Goal: Find contact information: Find contact information

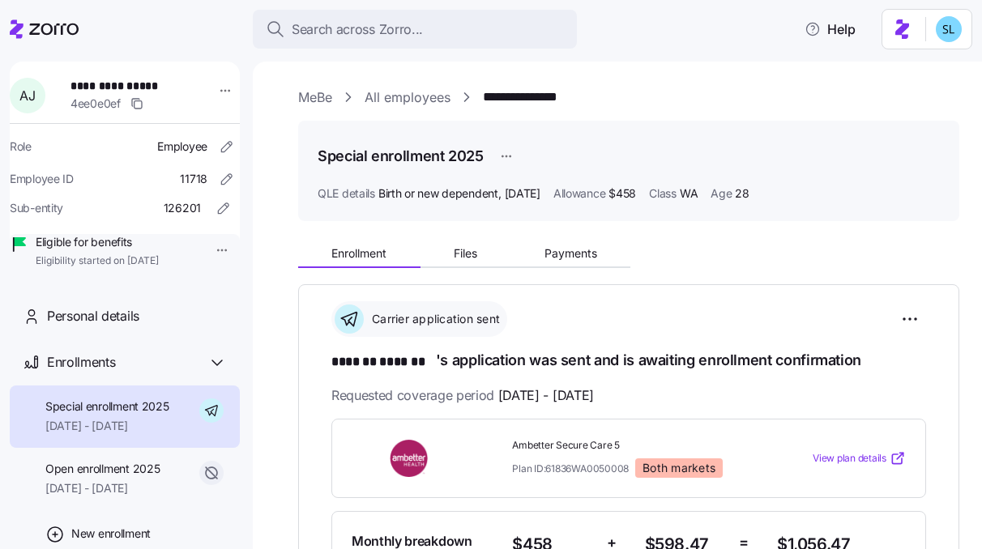
scroll to position [548, 0]
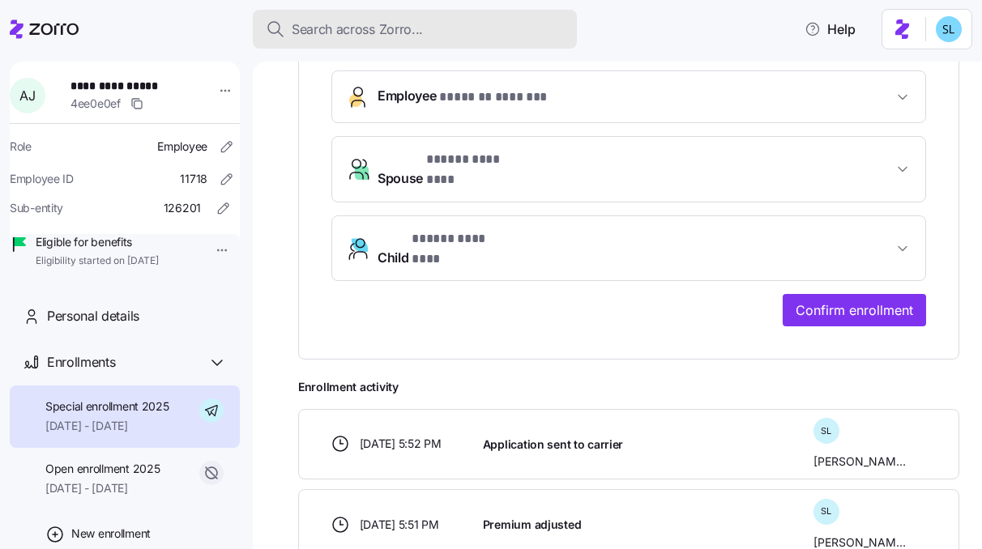
click at [420, 36] on span "Search across Zorro..." at bounding box center [357, 29] width 131 height 20
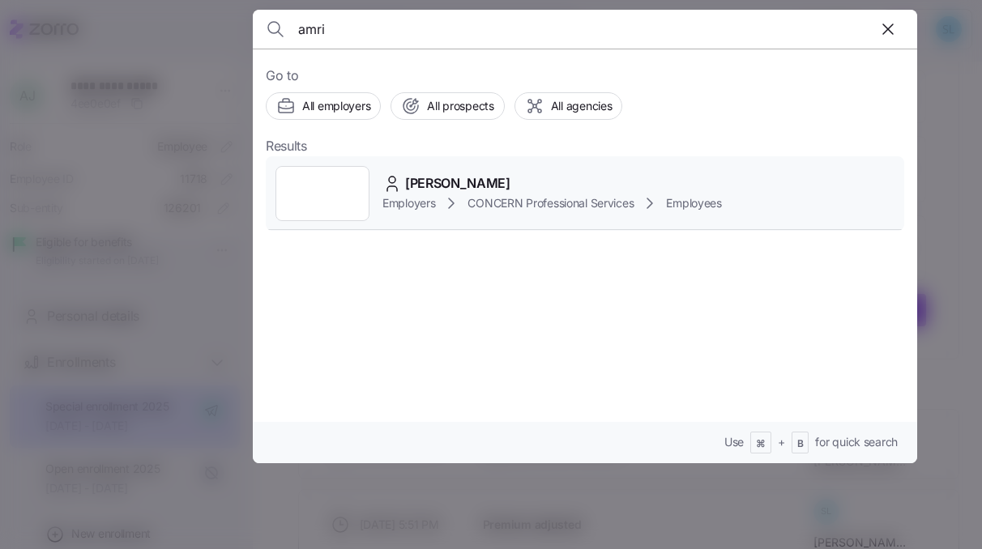
type input "amri"
click at [495, 180] on div "[PERSON_NAME]" at bounding box center [551, 183] width 339 height 20
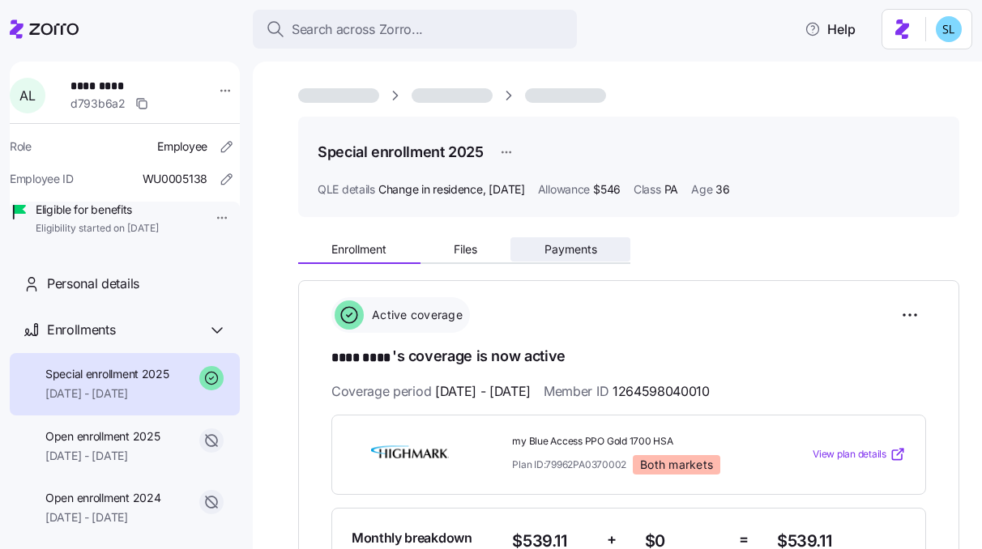
click at [565, 245] on span "Payments" at bounding box center [570, 249] width 53 height 11
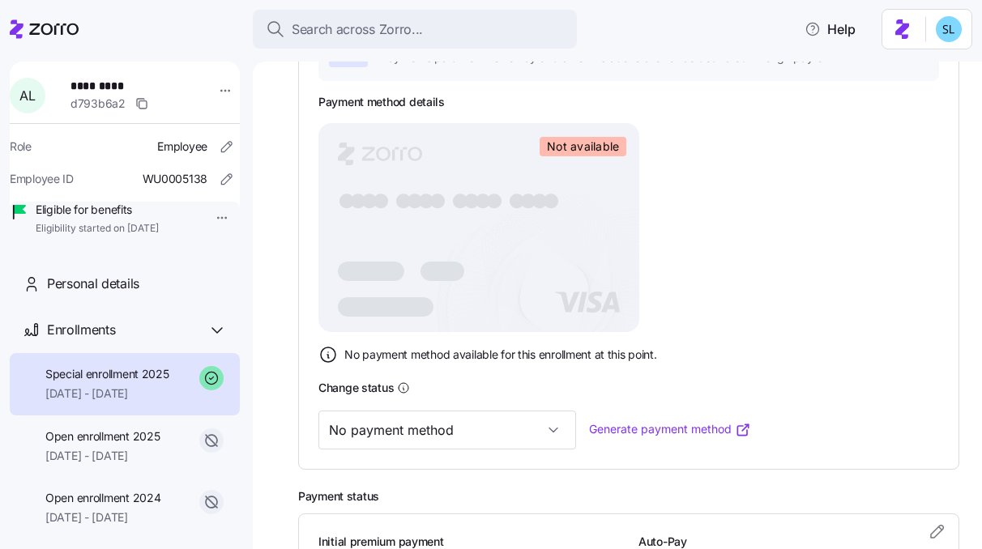
scroll to position [320, 0]
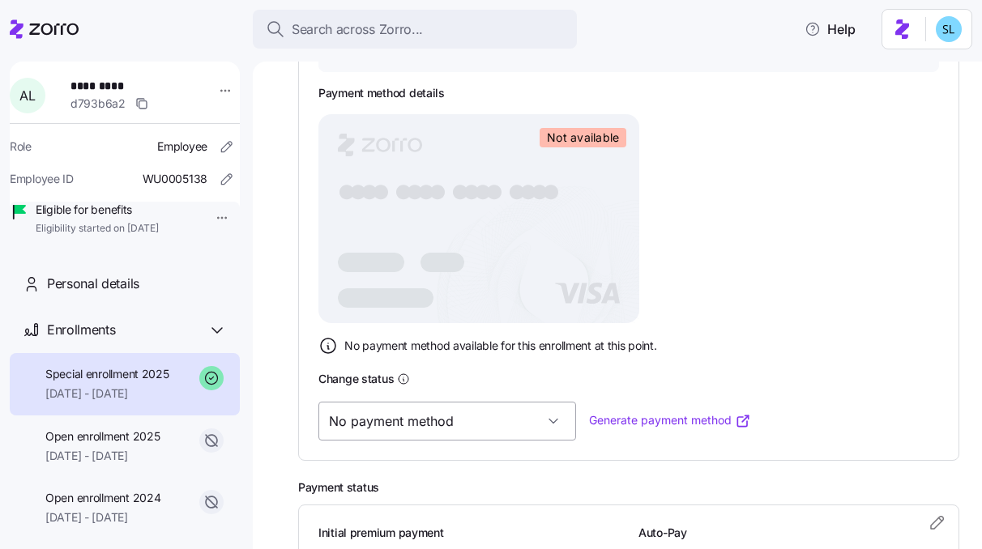
click at [468, 424] on input "No payment method" at bounding box center [447, 421] width 258 height 39
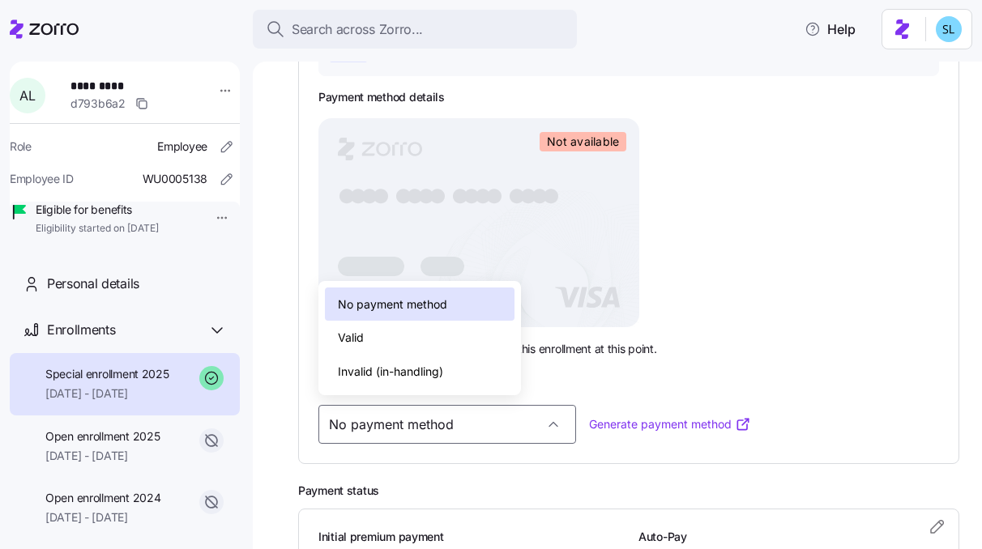
click at [440, 348] on div "Valid" at bounding box center [420, 338] width 190 height 34
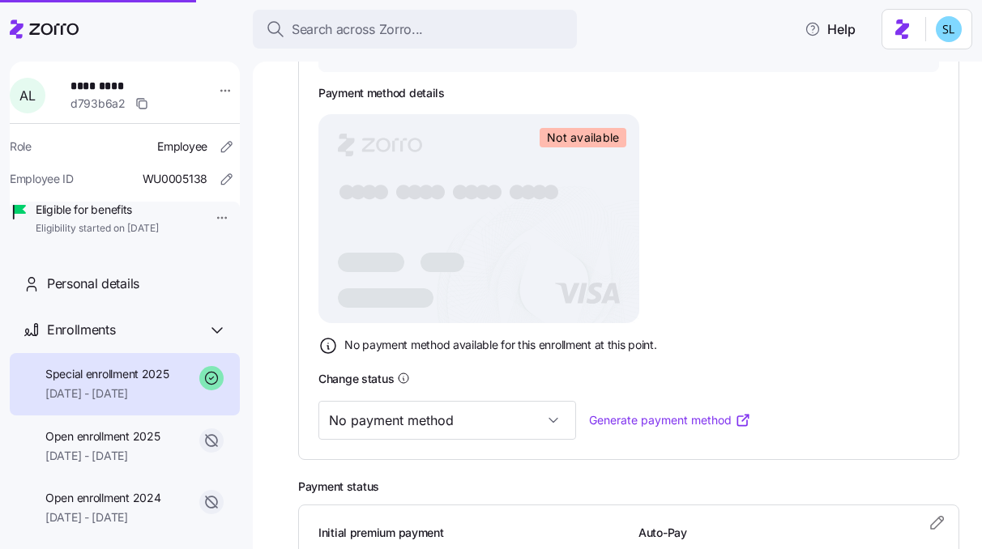
type input "Valid"
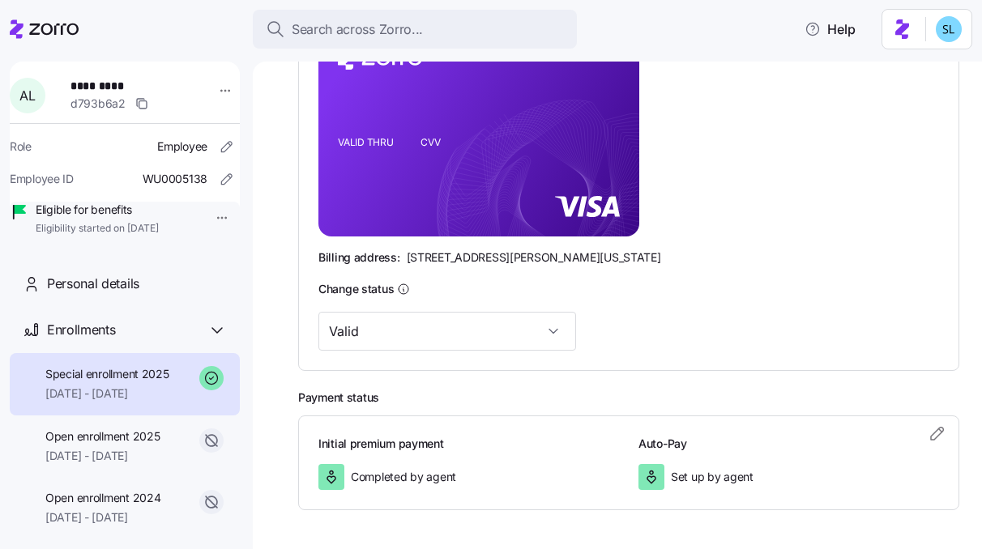
scroll to position [415, 0]
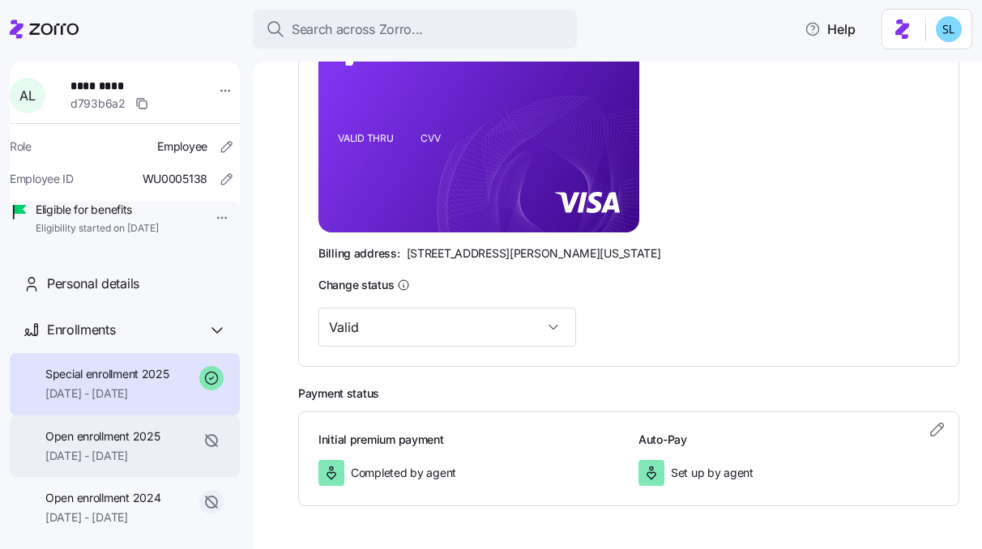
click at [98, 445] on span "Open enrollment 2025" at bounding box center [102, 437] width 114 height 16
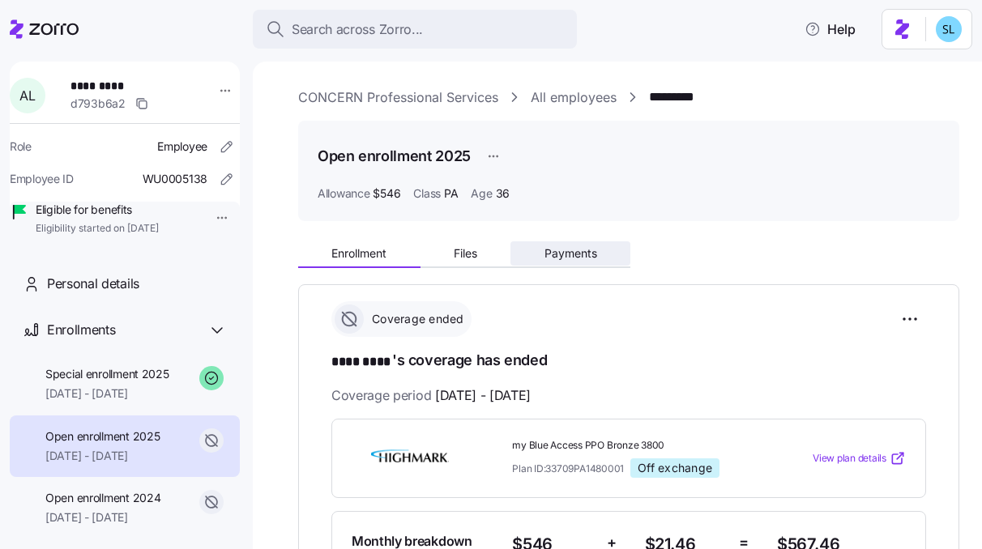
click at [566, 264] on button "Payments" at bounding box center [570, 253] width 120 height 24
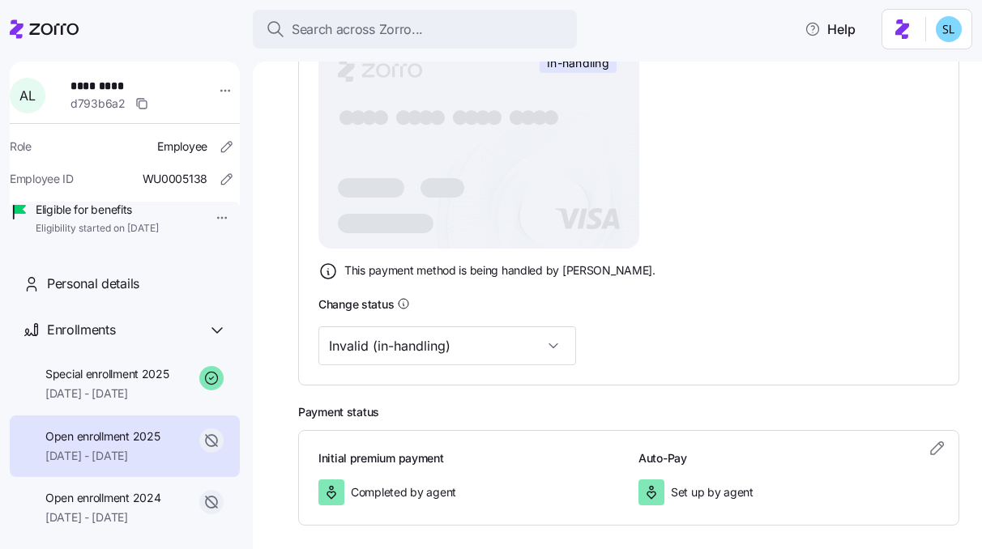
scroll to position [472, 0]
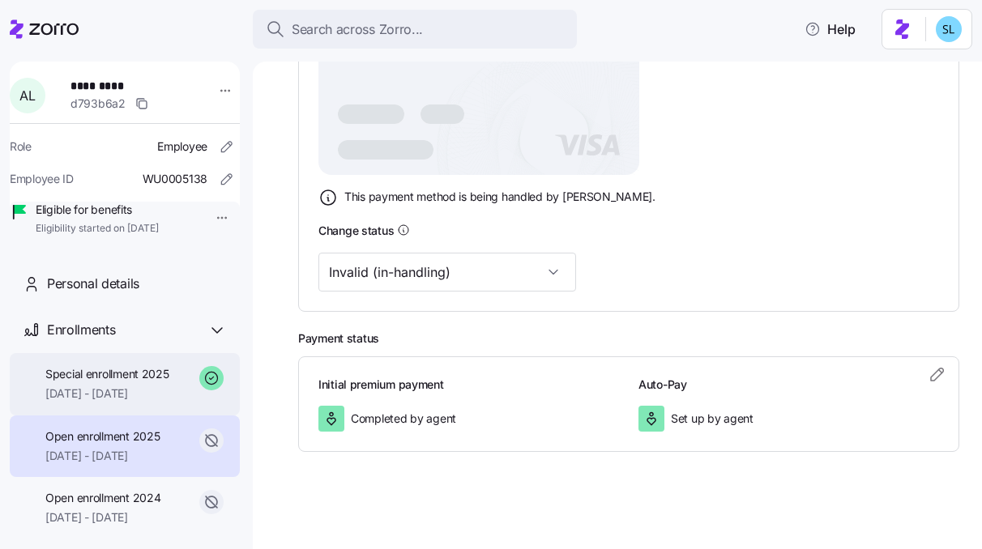
click at [140, 402] on span "[DATE] - [DATE]" at bounding box center [107, 394] width 124 height 16
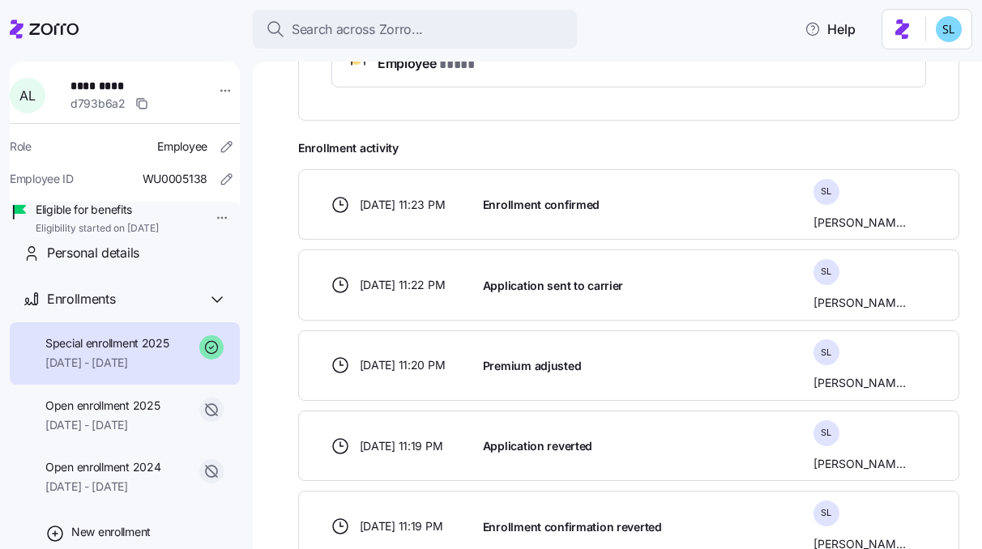
scroll to position [43, 0]
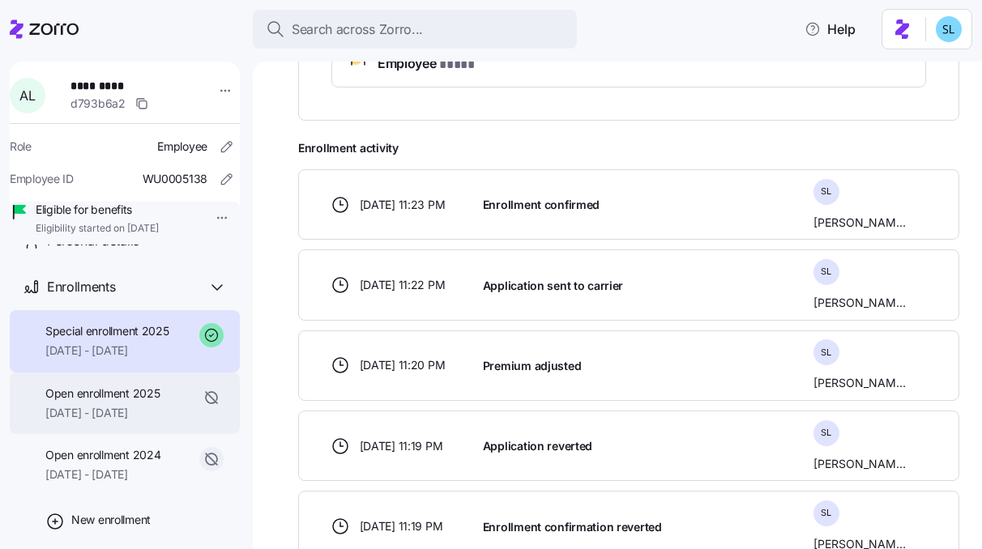
click at [139, 421] on span "[DATE] - [DATE]" at bounding box center [102, 413] width 114 height 16
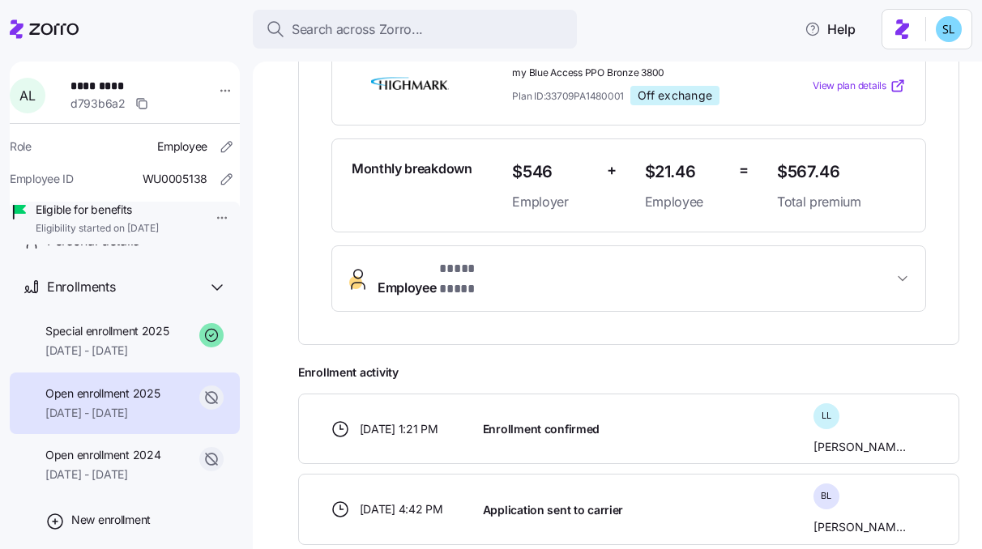
scroll to position [363, 0]
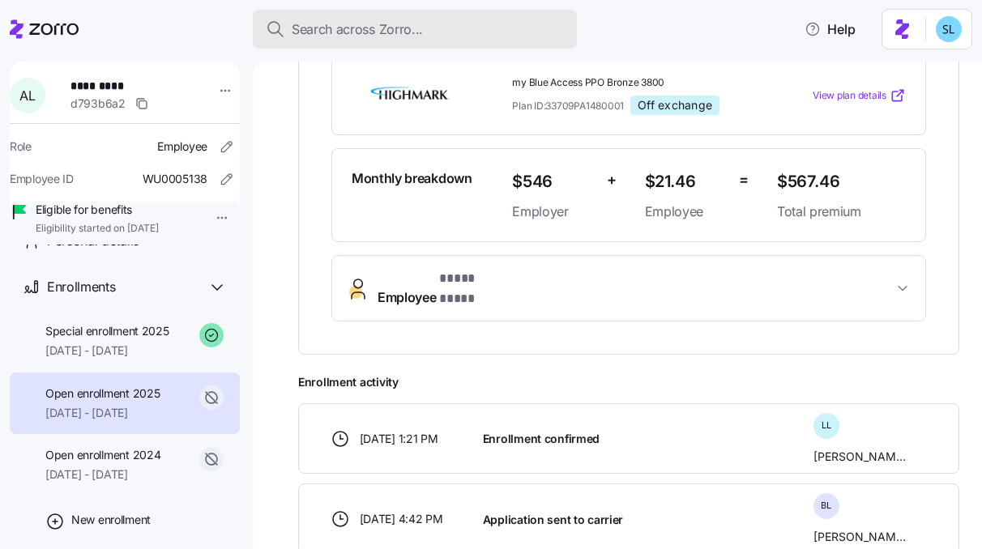
click at [383, 33] on span "Search across Zorro..." at bounding box center [357, 29] width 131 height 20
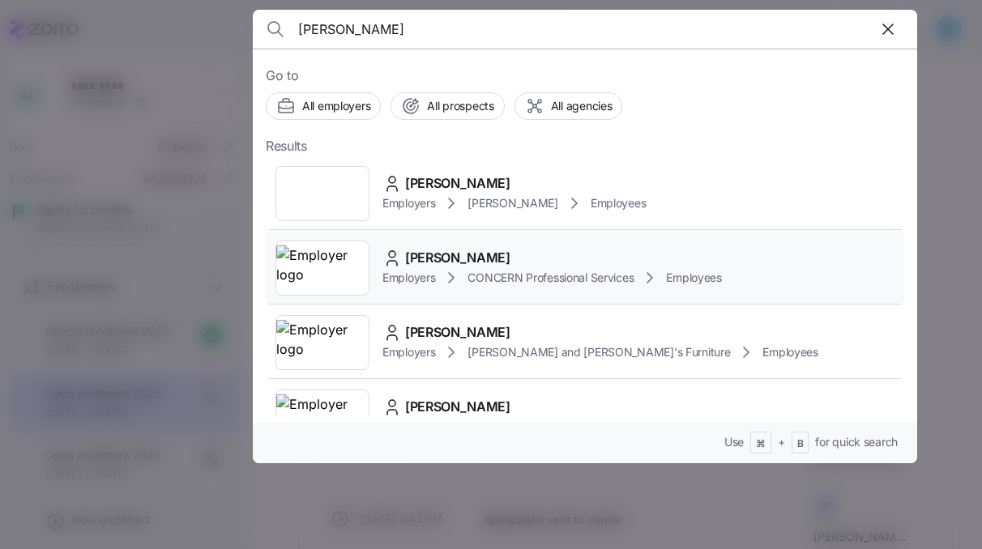
type input "[PERSON_NAME]"
click at [466, 259] on span "[PERSON_NAME]" at bounding box center [457, 258] width 105 height 20
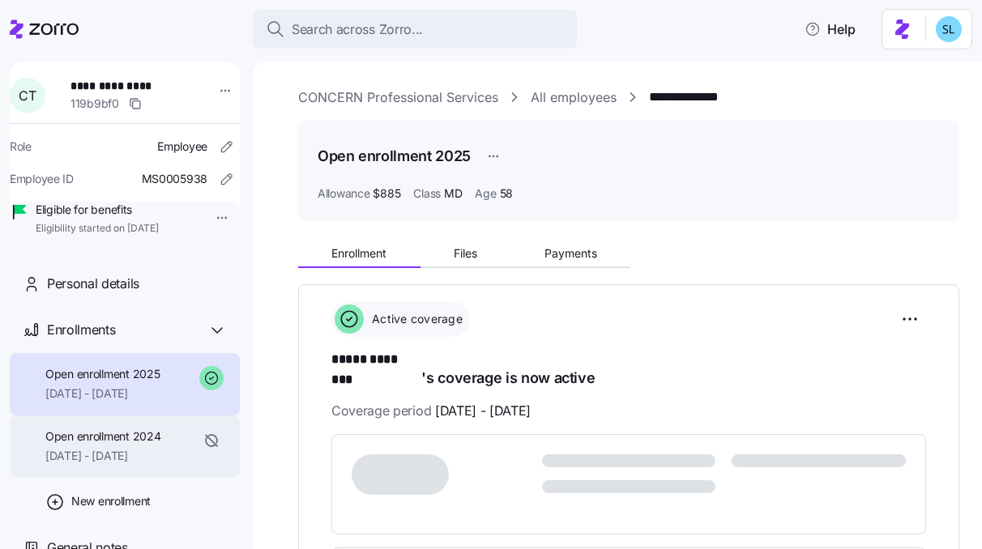
click at [133, 478] on div "Open enrollment 2024 [DATE] - [DATE]" at bounding box center [125, 447] width 230 height 62
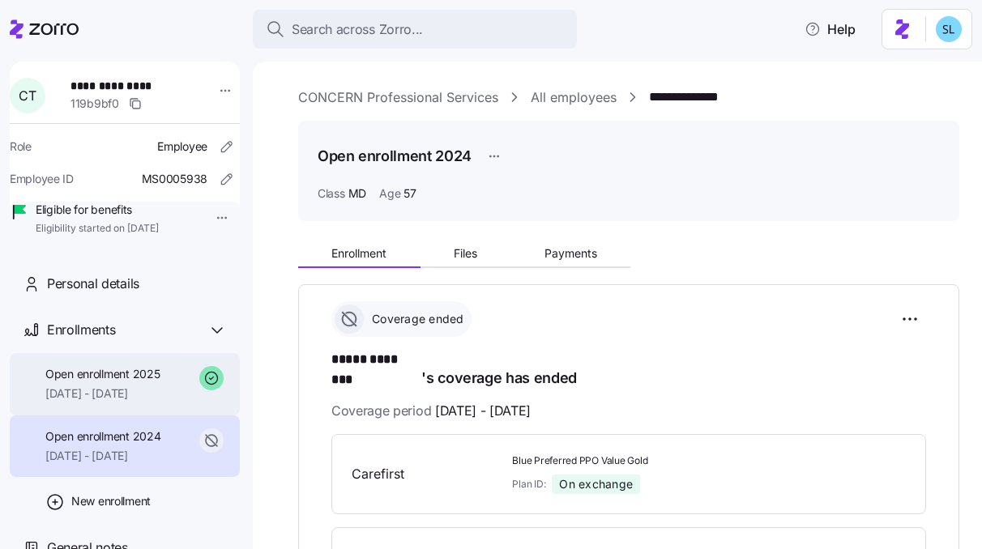
click at [106, 402] on span "[DATE] - [DATE]" at bounding box center [102, 394] width 114 height 16
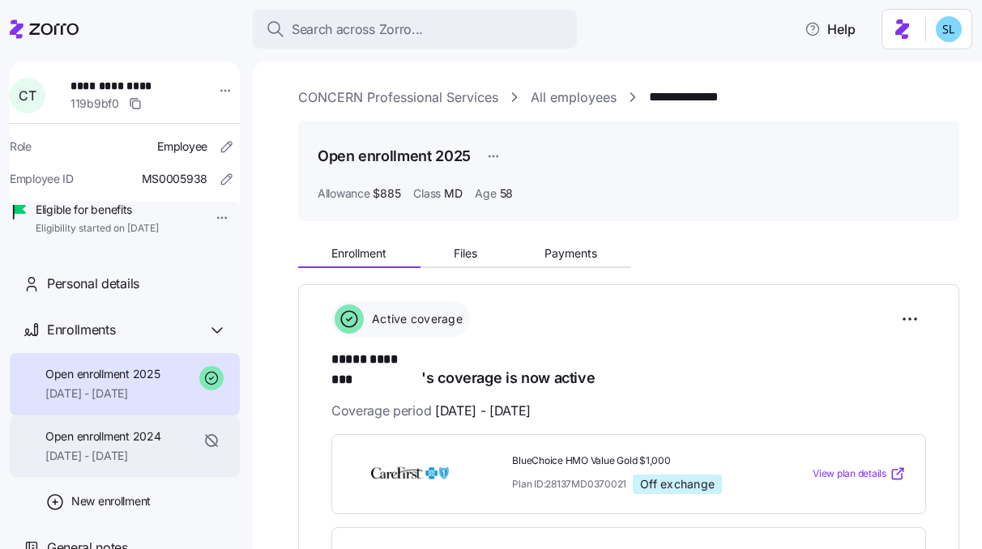
click at [128, 478] on div "Open enrollment 2024 [DATE] - [DATE]" at bounding box center [125, 447] width 230 height 62
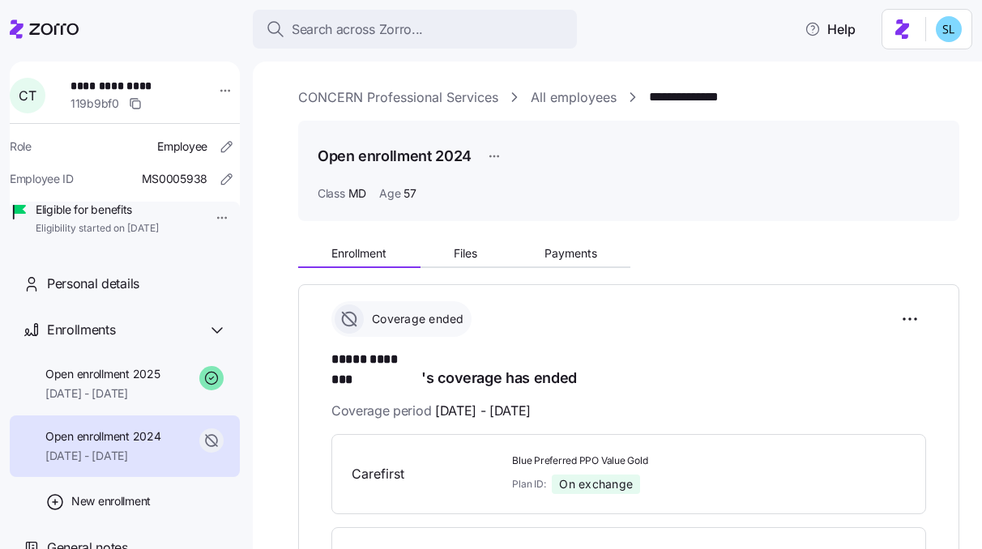
scroll to position [92, 0]
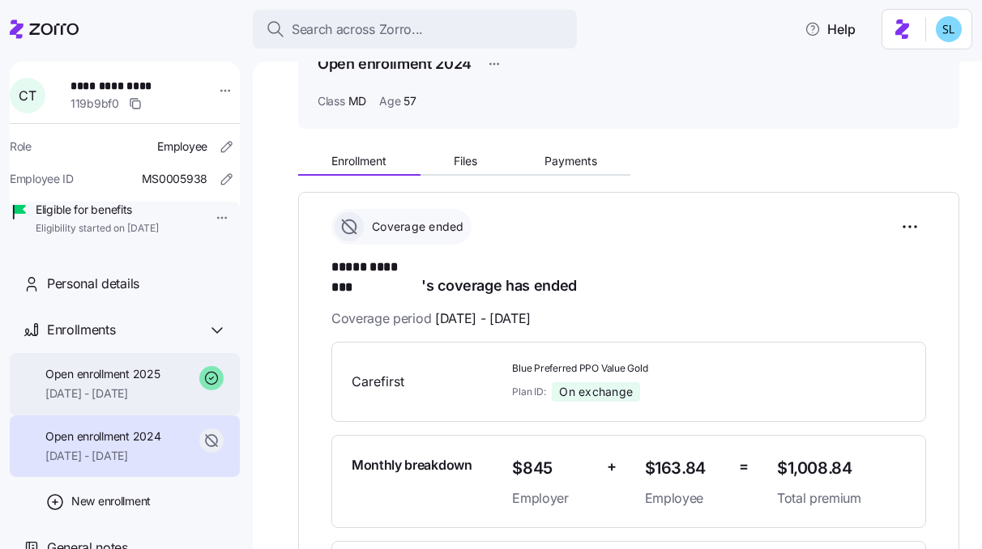
click at [125, 403] on div "Open enrollment 2025 [DATE] - [DATE]" at bounding box center [102, 384] width 114 height 36
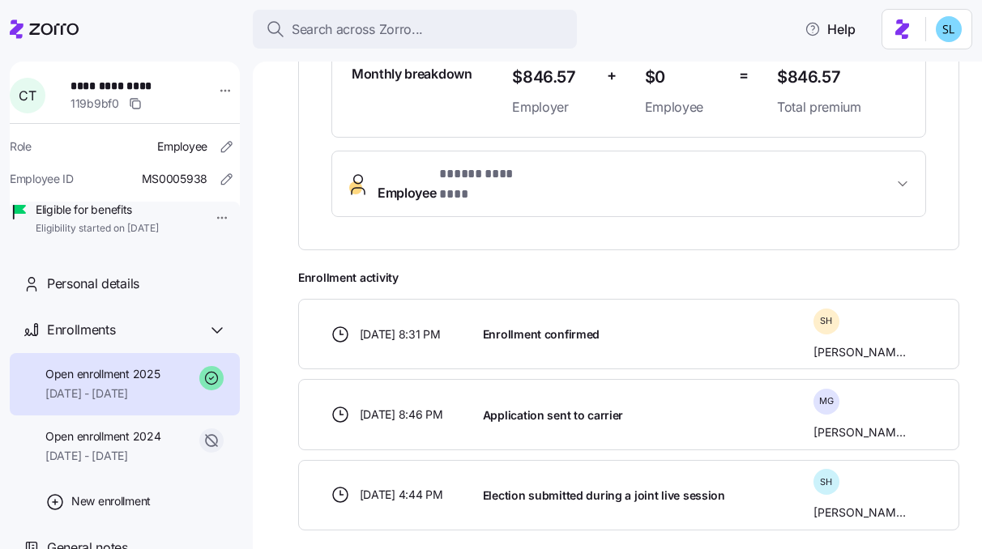
scroll to position [499, 0]
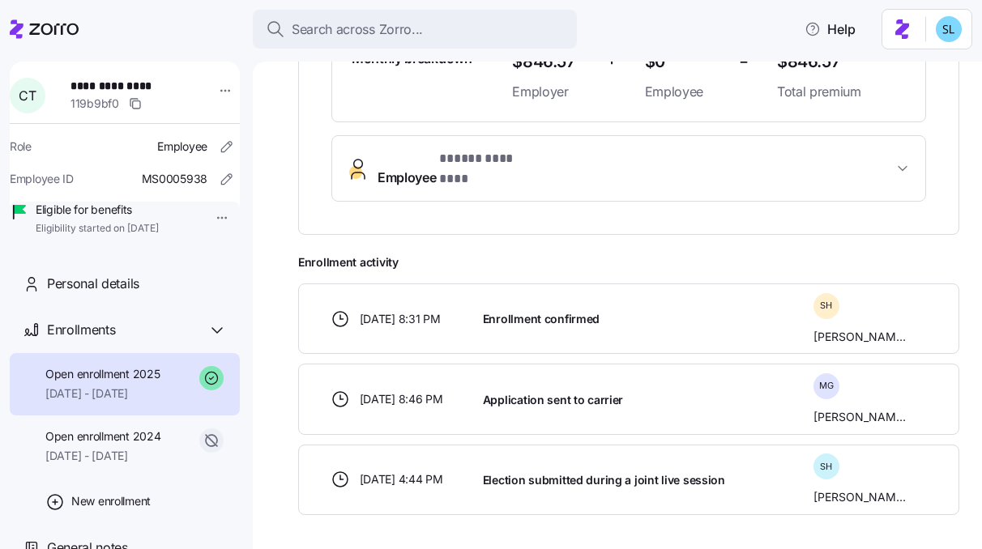
click at [501, 160] on button "Employee * ***** ******** *" at bounding box center [628, 168] width 593 height 65
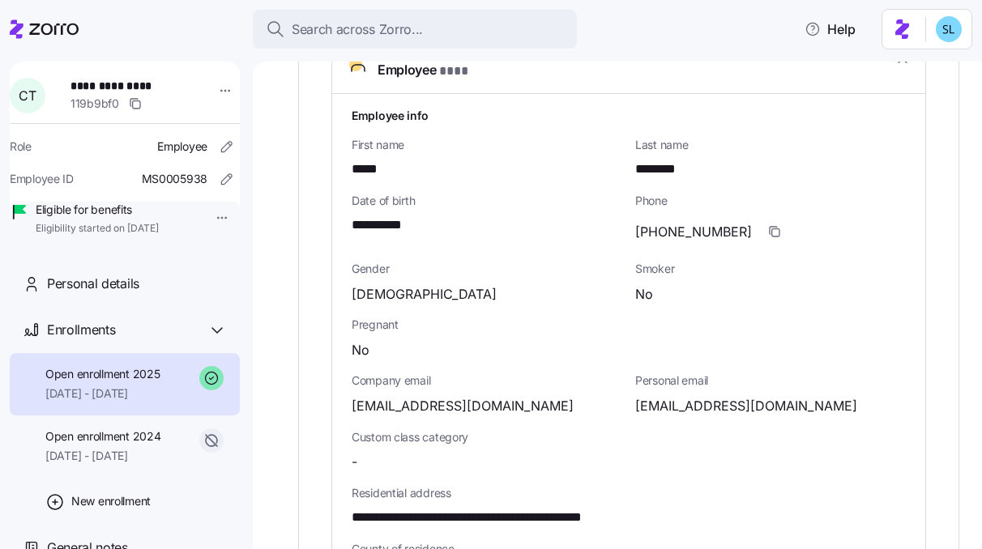
scroll to position [608, 0]
click at [659, 395] on span "[EMAIL_ADDRESS][DOMAIN_NAME]" at bounding box center [746, 405] width 222 height 20
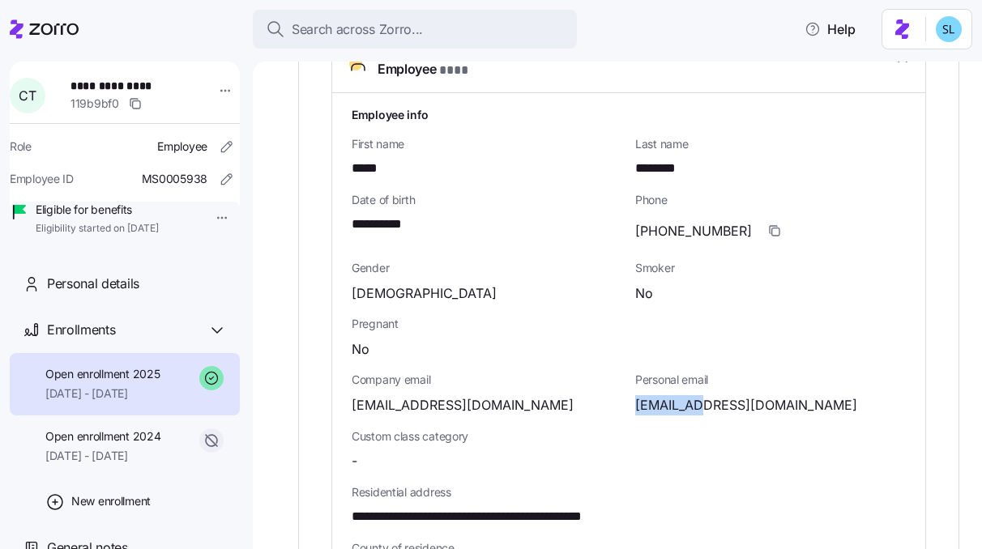
click at [659, 395] on span "[EMAIL_ADDRESS][DOMAIN_NAME]" at bounding box center [746, 405] width 222 height 20
copy span "carthwait"
click at [429, 395] on span "[EMAIL_ADDRESS][DOMAIN_NAME]" at bounding box center [463, 405] width 222 height 20
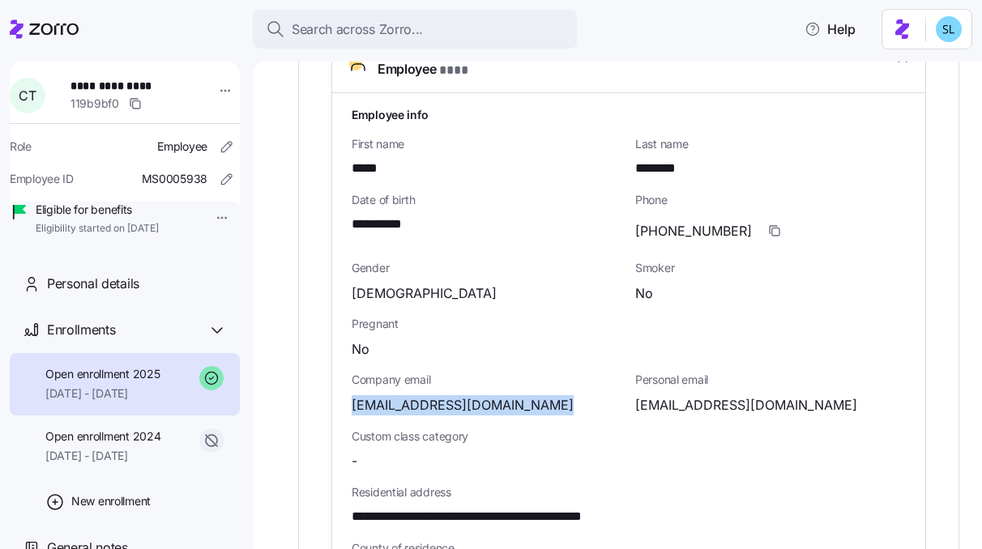
click at [429, 395] on span "[EMAIL_ADDRESS][DOMAIN_NAME]" at bounding box center [463, 405] width 222 height 20
copy span "concern4kids"
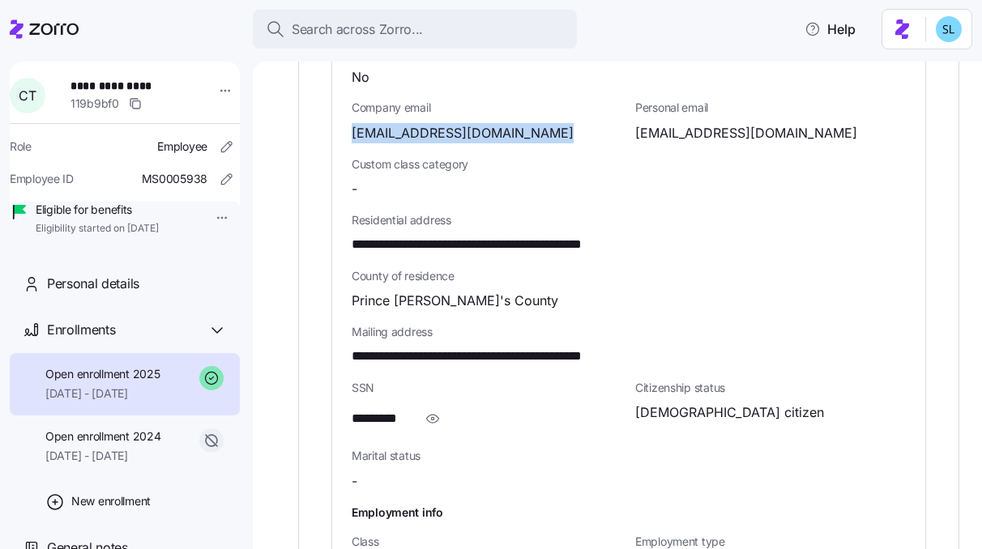
scroll to position [885, 0]
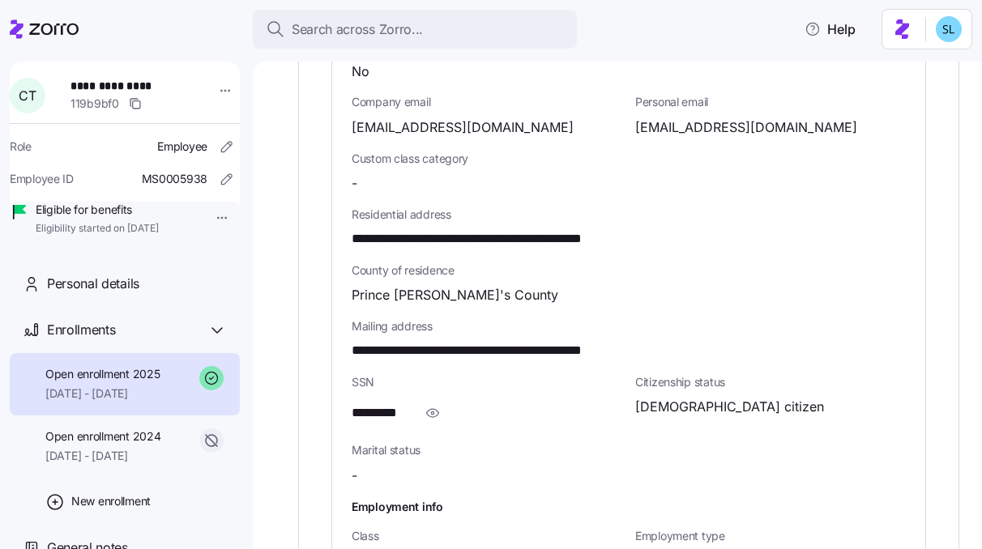
click at [458, 7] on div "Search across Zorro... Help" at bounding box center [491, 28] width 962 height 45
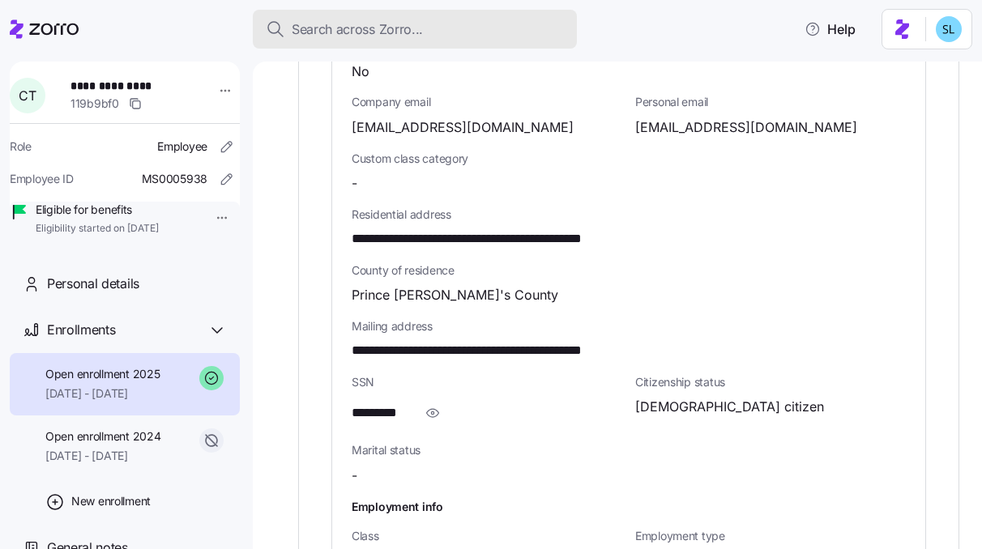
click at [444, 30] on div "Search across Zorro..." at bounding box center [415, 29] width 298 height 20
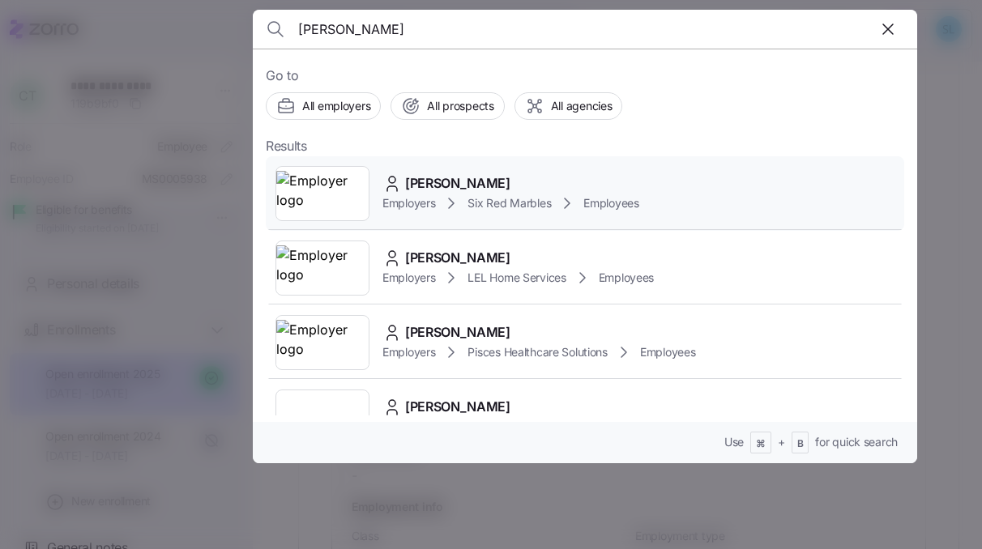
type input "[PERSON_NAME]"
click at [419, 176] on span "[PERSON_NAME]" at bounding box center [457, 183] width 105 height 20
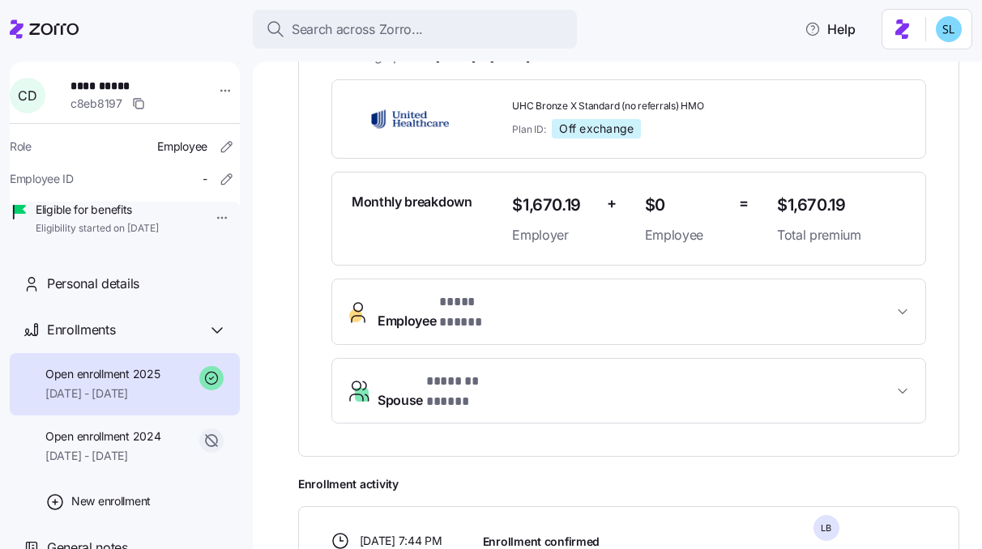
scroll to position [342, 0]
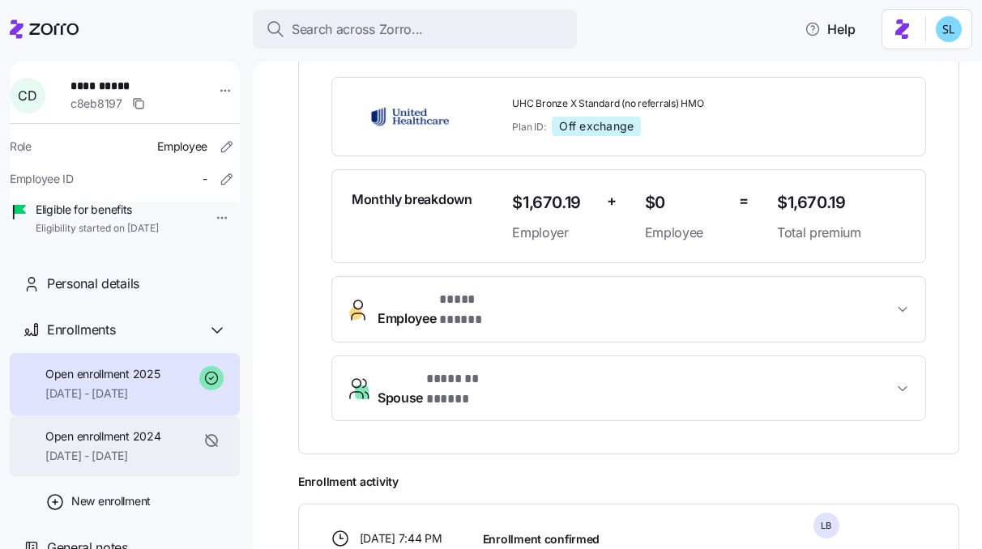
click at [134, 445] on span "Open enrollment 2024" at bounding box center [102, 437] width 115 height 16
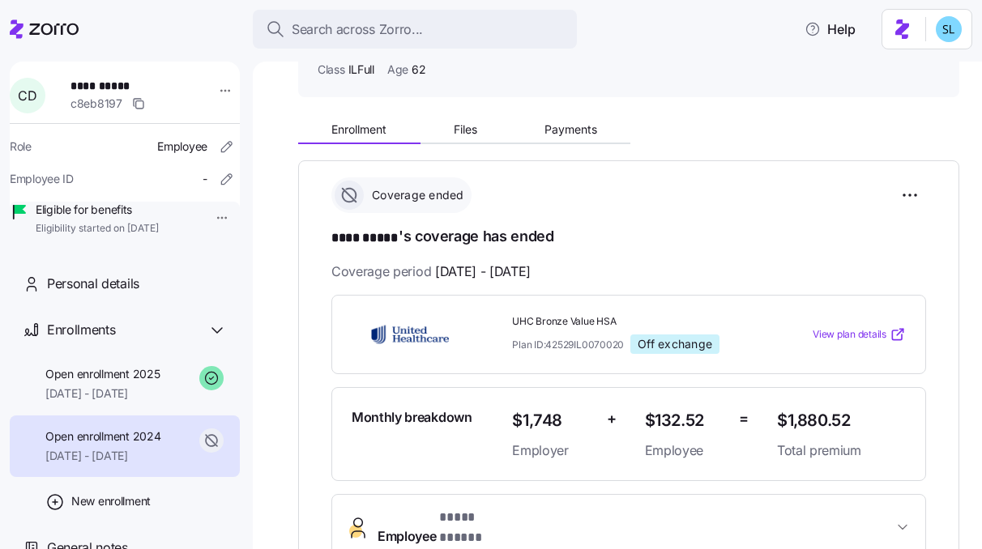
scroll to position [175, 0]
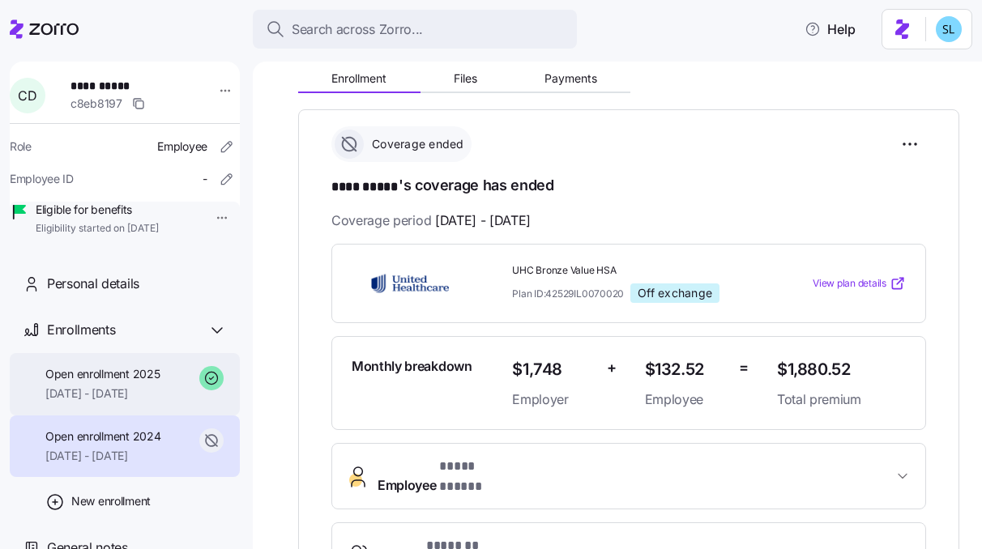
click at [126, 416] on div "Open enrollment 2025 [DATE] - [DATE]" at bounding box center [125, 384] width 230 height 62
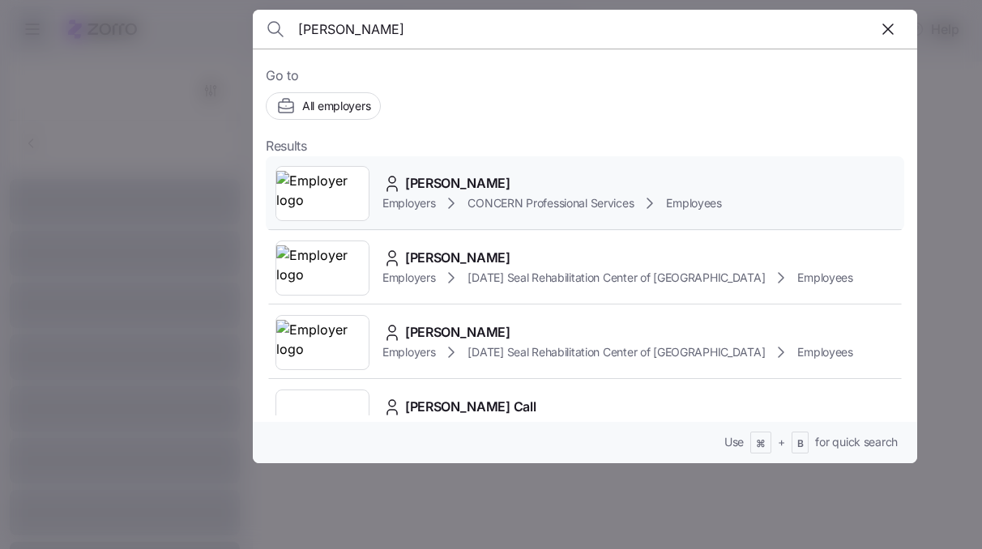
type input "cahall"
click at [553, 176] on div "Alexandria Cahall" at bounding box center [551, 183] width 339 height 20
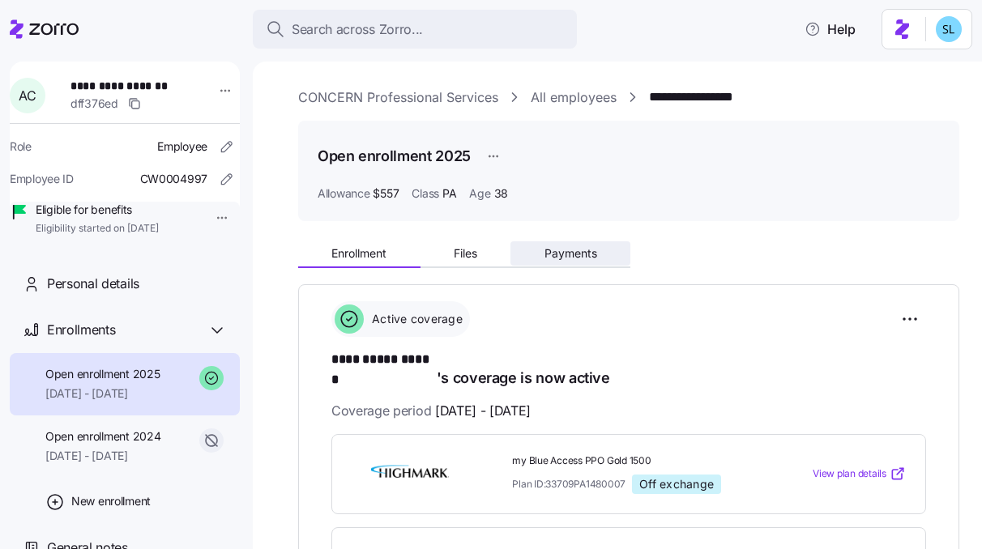
click at [568, 254] on span "Payments" at bounding box center [570, 253] width 53 height 11
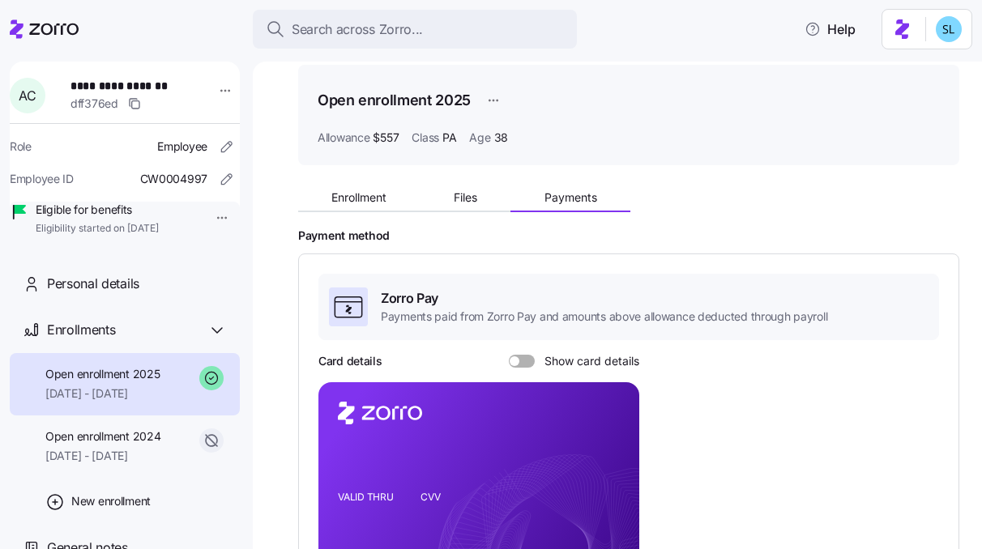
scroll to position [153, 0]
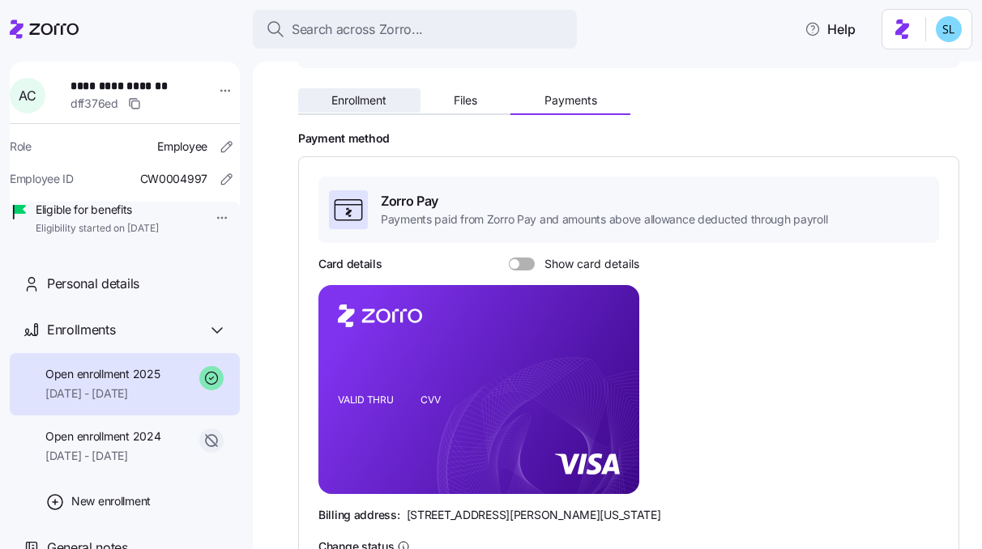
click at [397, 105] on button "Enrollment" at bounding box center [359, 100] width 122 height 24
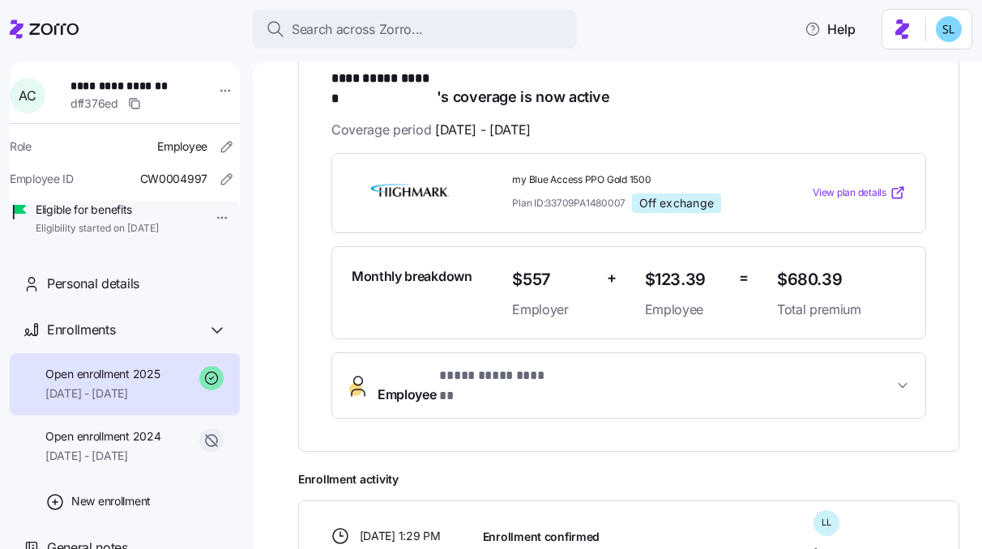
click at [651, 366] on span "**********" at bounding box center [635, 385] width 515 height 39
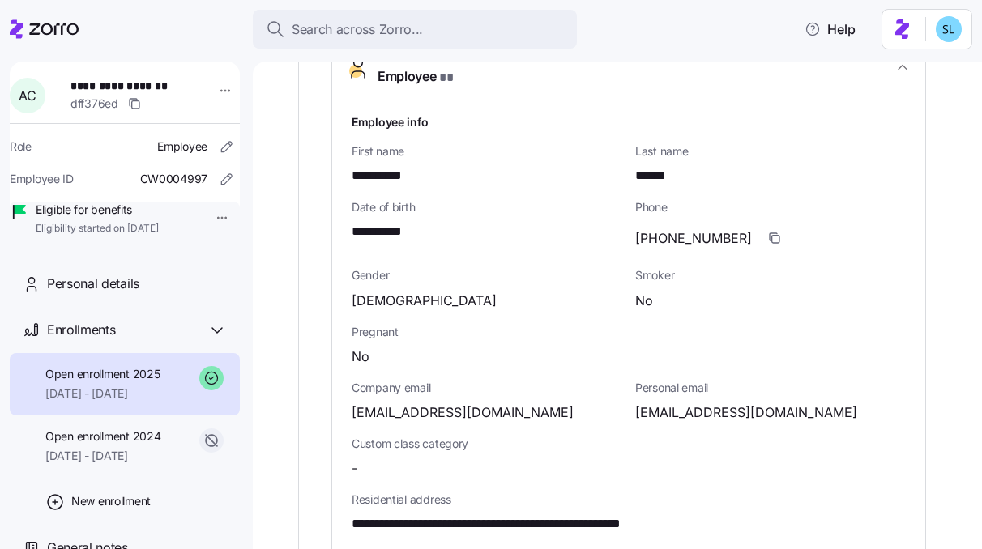
scroll to position [614, 0]
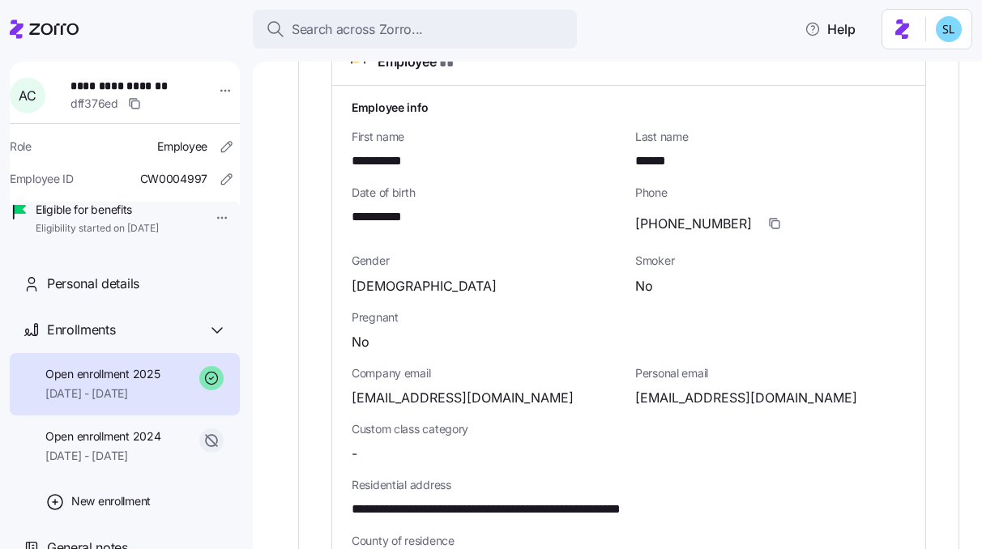
click at [651, 388] on span "alexcahall@yahoo.com" at bounding box center [746, 398] width 222 height 20
copy span "alexcahall"
click at [466, 388] on span "acahall@concern4kids.org" at bounding box center [463, 398] width 222 height 20
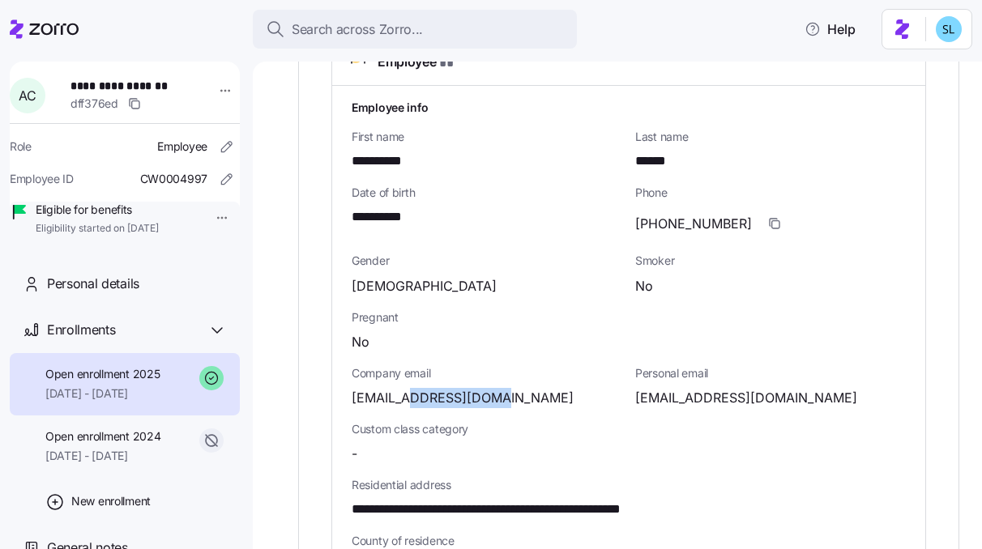
click at [466, 388] on span "acahall@concern4kids.org" at bounding box center [463, 398] width 222 height 20
copy span "concern4kids"
